Goal: Navigation & Orientation: Understand site structure

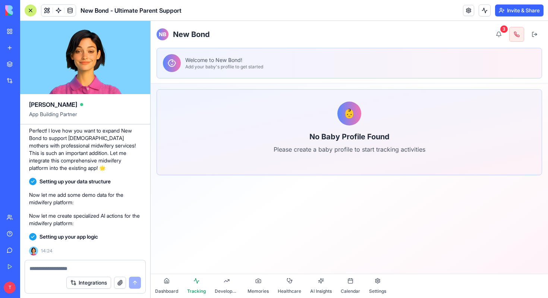
scroll to position [5178, 0]
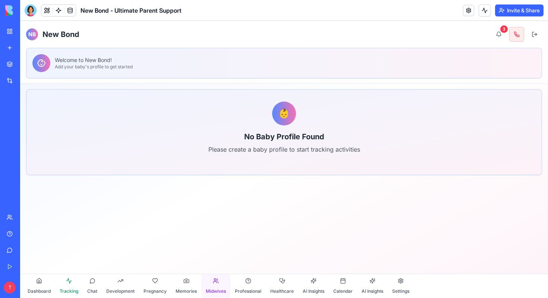
click at [212, 286] on button "Midwives" at bounding box center [215, 286] width 29 height 24
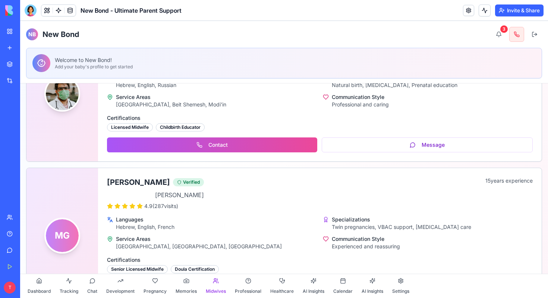
scroll to position [386, 0]
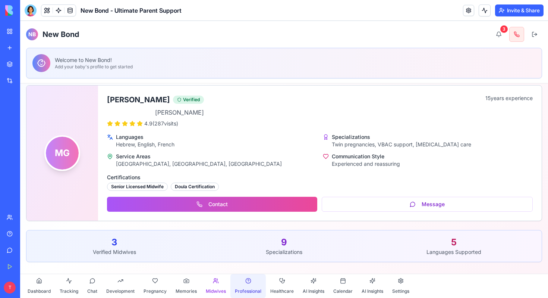
click at [242, 290] on span "Professional" at bounding box center [248, 291] width 26 height 6
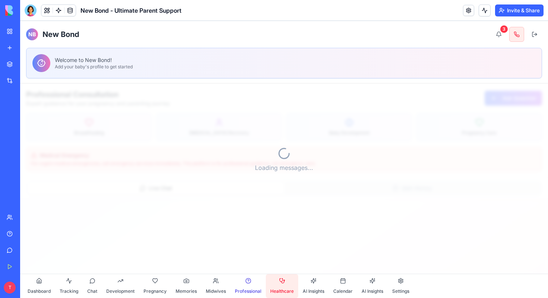
click at [279, 295] on button "Healthcare" at bounding box center [282, 286] width 32 height 24
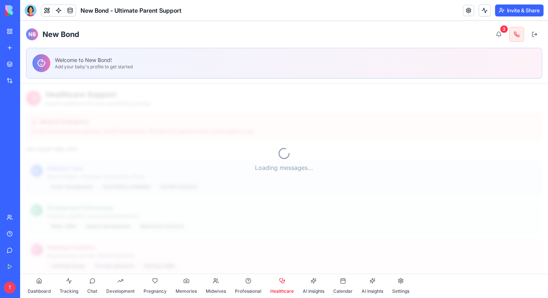
scroll to position [322, 0]
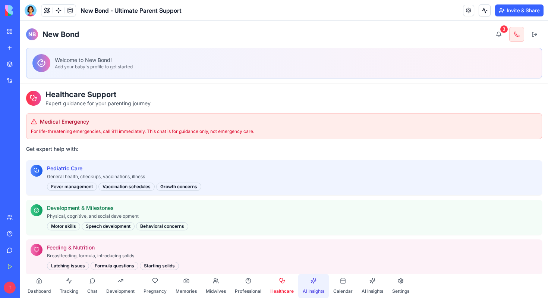
click at [301, 296] on button "AI Insights" at bounding box center [313, 286] width 31 height 24
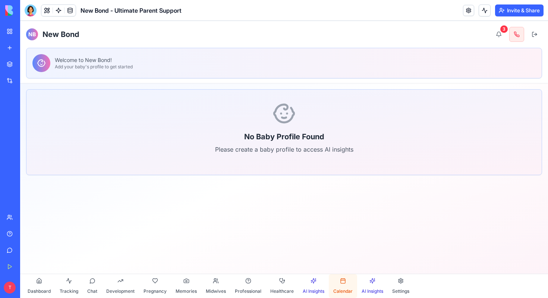
click at [339, 288] on span "Calendar" at bounding box center [342, 291] width 19 height 6
click at [399, 285] on button "Settings" at bounding box center [401, 286] width 26 height 24
click at [31, 284] on button "Dashboard" at bounding box center [39, 286] width 32 height 24
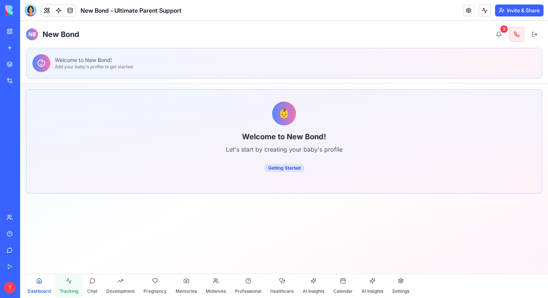
click at [60, 291] on span "Tracking" at bounding box center [69, 291] width 19 height 6
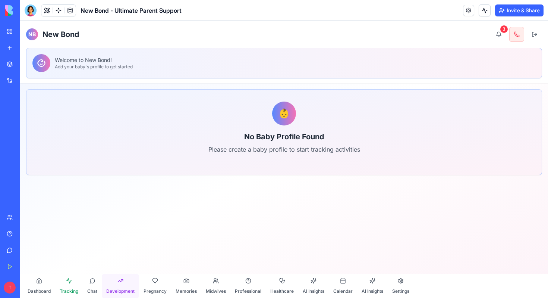
click at [125, 289] on span "Development" at bounding box center [120, 291] width 28 height 6
click at [150, 292] on span "Pregnancy" at bounding box center [155, 291] width 23 height 6
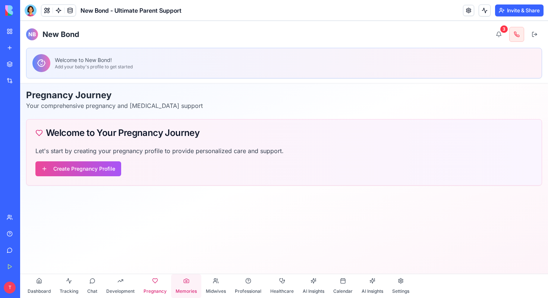
click at [189, 288] on button "Memories" at bounding box center [186, 286] width 30 height 24
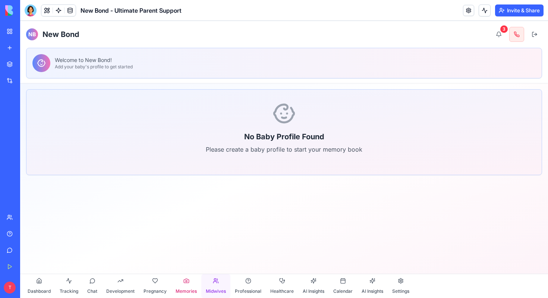
click at [219, 289] on span "Midwives" at bounding box center [216, 291] width 20 height 6
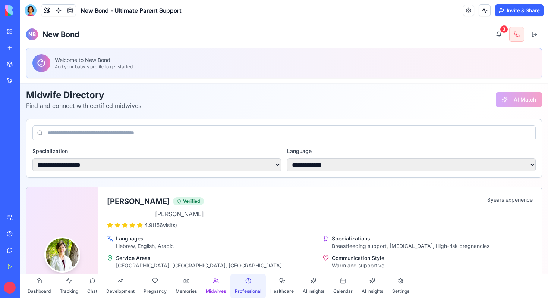
click at [247, 289] on span "Professional" at bounding box center [248, 291] width 26 height 6
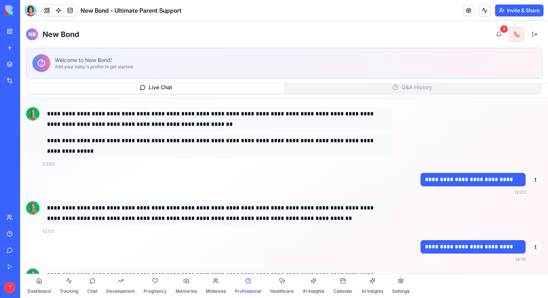
scroll to position [254, 0]
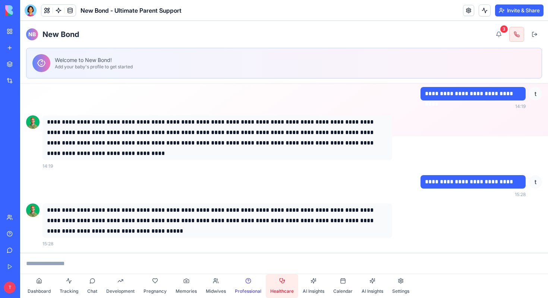
click at [286, 287] on button "Healthcare" at bounding box center [282, 286] width 32 height 24
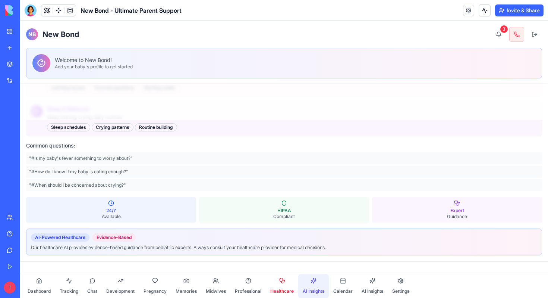
scroll to position [400, 0]
click at [315, 291] on span "AI Insights" at bounding box center [314, 291] width 22 height 6
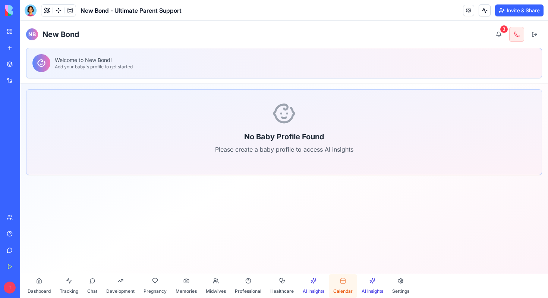
click at [345, 288] on button "Calendar" at bounding box center [343, 286] width 28 height 24
